Goal: Navigation & Orientation: Understand site structure

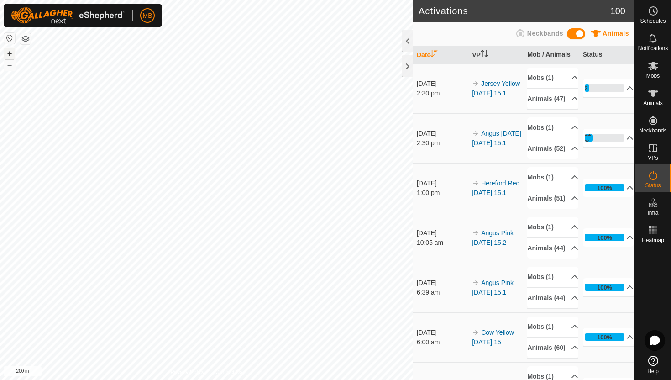
click at [9, 51] on button "+" at bounding box center [9, 53] width 11 height 11
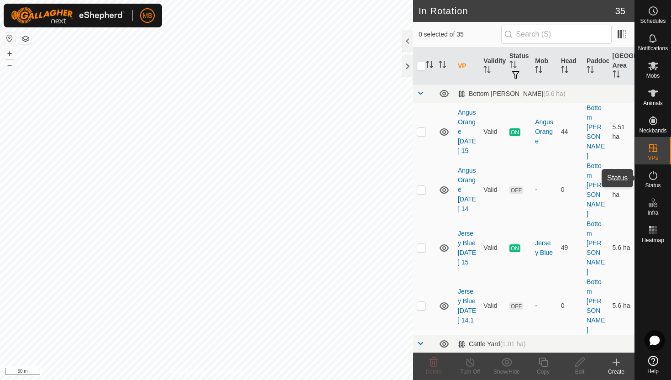
click at [652, 177] on icon at bounding box center [653, 175] width 11 height 11
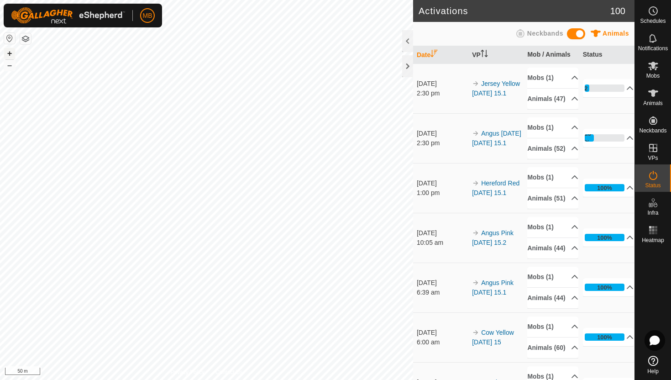
click at [9, 50] on button "+" at bounding box center [9, 53] width 11 height 11
click at [653, 90] on icon at bounding box center [654, 93] width 10 height 7
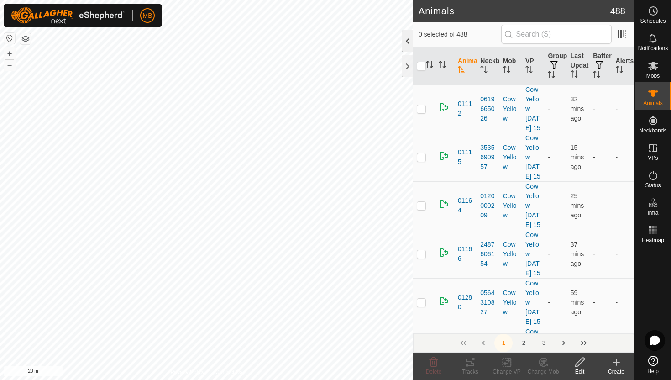
click at [409, 45] on div at bounding box center [407, 41] width 11 height 22
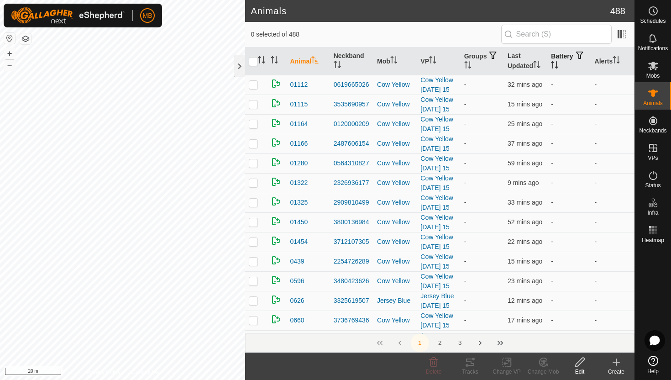
click at [559, 64] on icon "Activate to sort" at bounding box center [554, 64] width 7 height 7
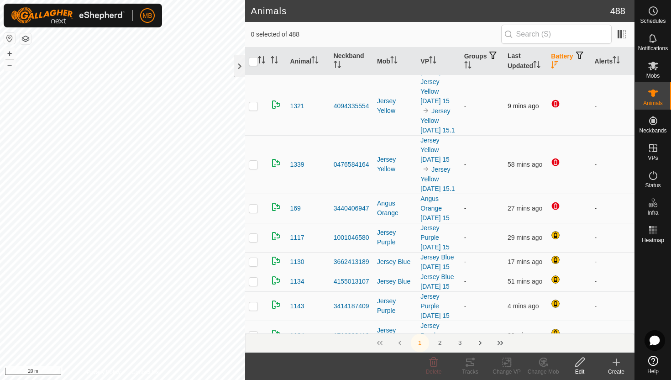
scroll to position [74, 0]
click at [618, 59] on icon "Activate to sort" at bounding box center [616, 59] width 7 height 7
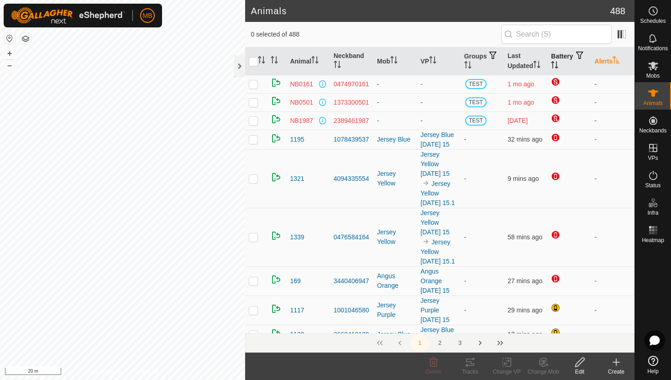
click at [618, 59] on icon "Activate to sort" at bounding box center [616, 59] width 7 height 7
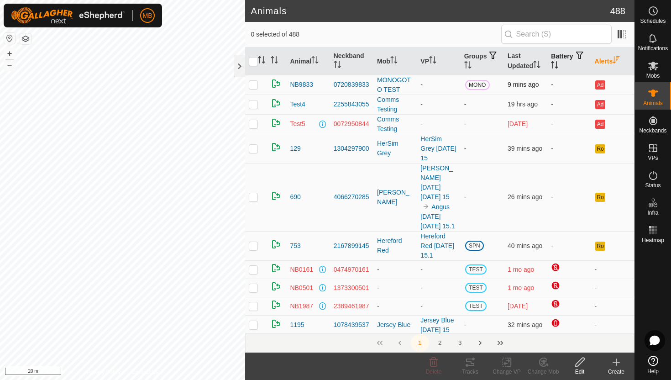
scroll to position [56, 0]
click at [238, 69] on div at bounding box center [239, 66] width 11 height 22
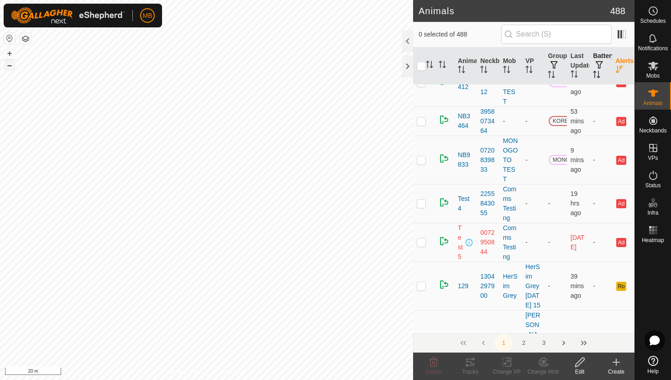
click at [12, 66] on button "–" at bounding box center [9, 65] width 11 height 11
click at [13, 67] on button "–" at bounding box center [9, 65] width 11 height 11
click at [8, 67] on button "–" at bounding box center [9, 65] width 11 height 11
click at [653, 13] on icon at bounding box center [653, 10] width 11 height 11
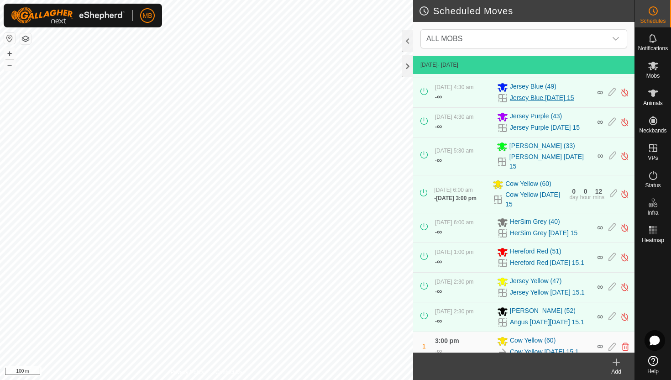
scroll to position [26, 0]
click at [652, 176] on icon at bounding box center [653, 175] width 11 height 11
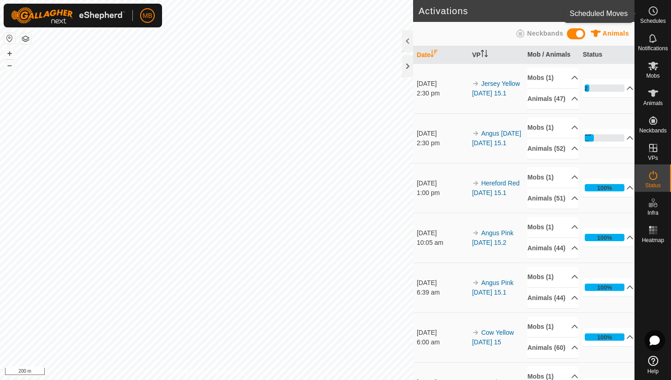
click at [655, 11] on icon at bounding box center [653, 10] width 11 height 11
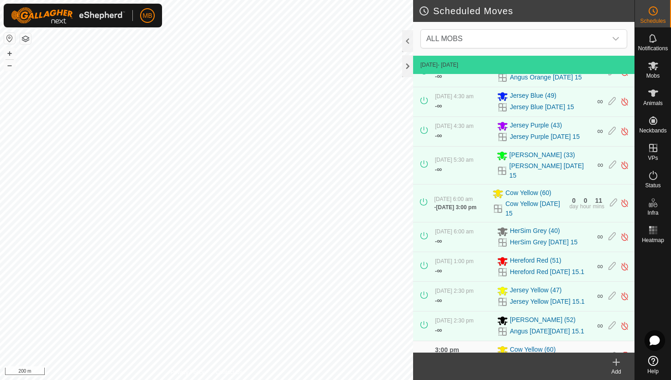
scroll to position [13, 0]
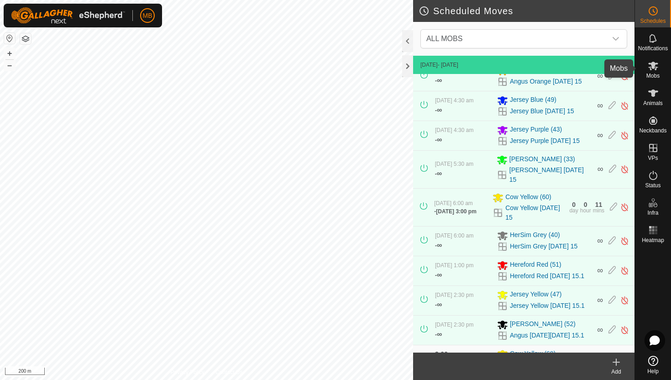
click at [654, 64] on icon at bounding box center [654, 66] width 10 height 9
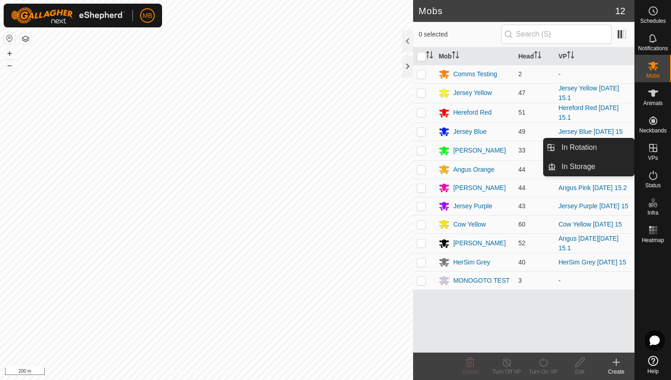
click at [654, 147] on icon at bounding box center [654, 148] width 8 height 8
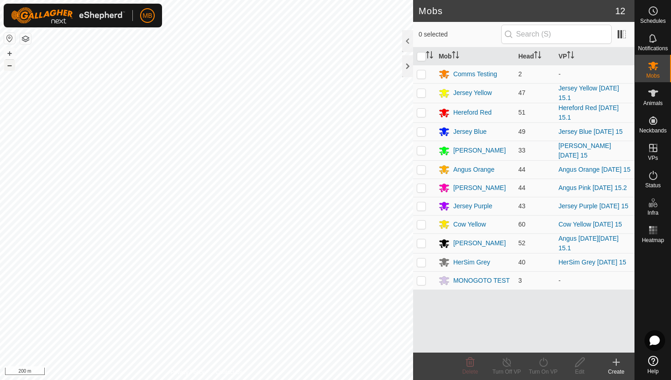
click at [8, 66] on button "–" at bounding box center [9, 65] width 11 height 11
click at [5, 56] on button "+" at bounding box center [9, 53] width 11 height 11
